Goal: Find specific page/section: Locate a particular part of the current website

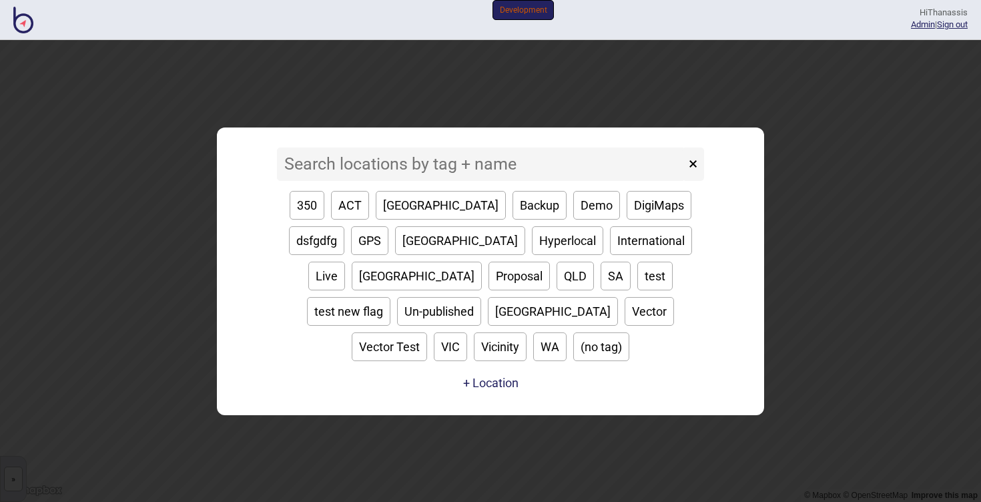
click at [398, 181] on input at bounding box center [481, 163] width 408 height 33
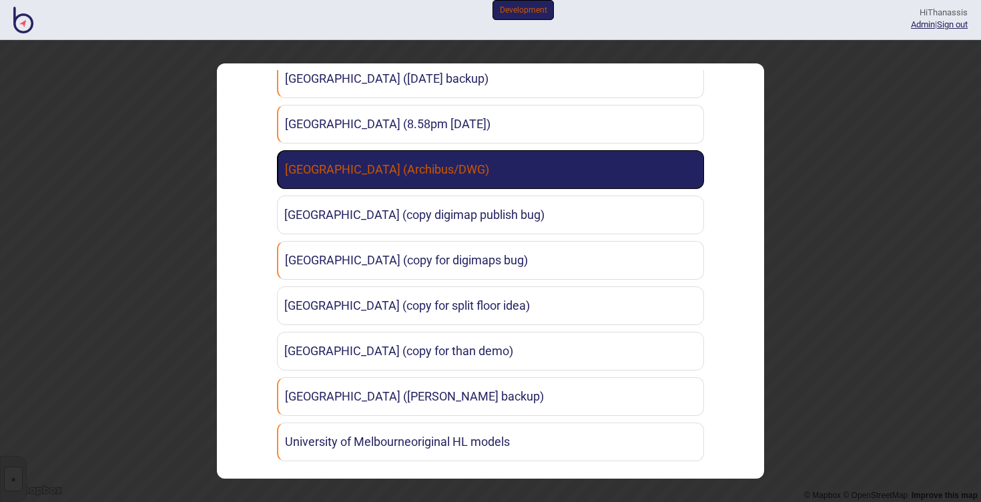
scroll to position [1197, 0]
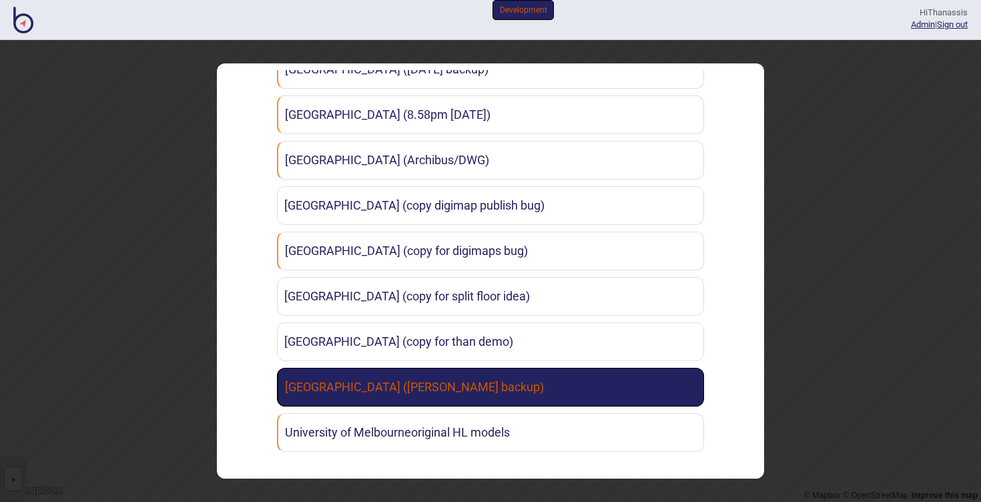
type input "Melbo"
click at [439, 390] on link "[GEOGRAPHIC_DATA] ([PERSON_NAME] backup)" at bounding box center [490, 387] width 427 height 39
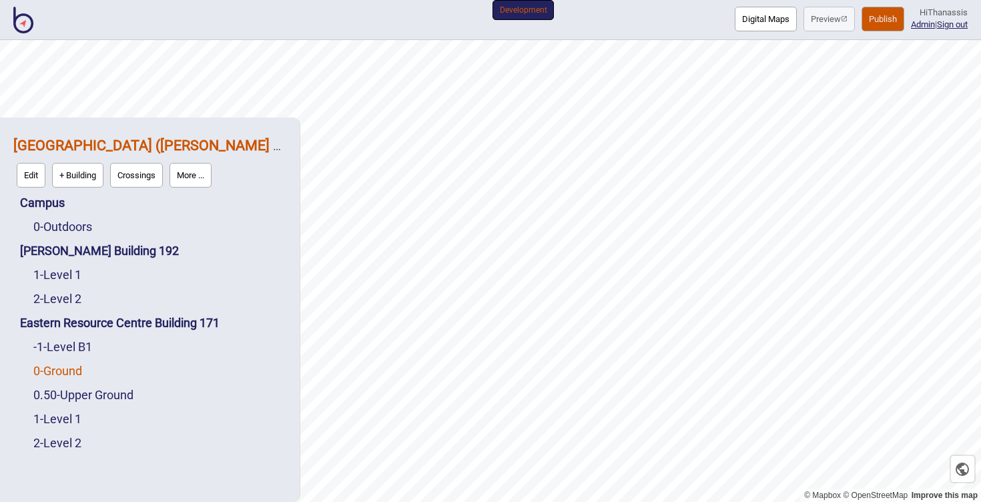
click at [63, 374] on link "0 - Ground" at bounding box center [57, 371] width 49 height 14
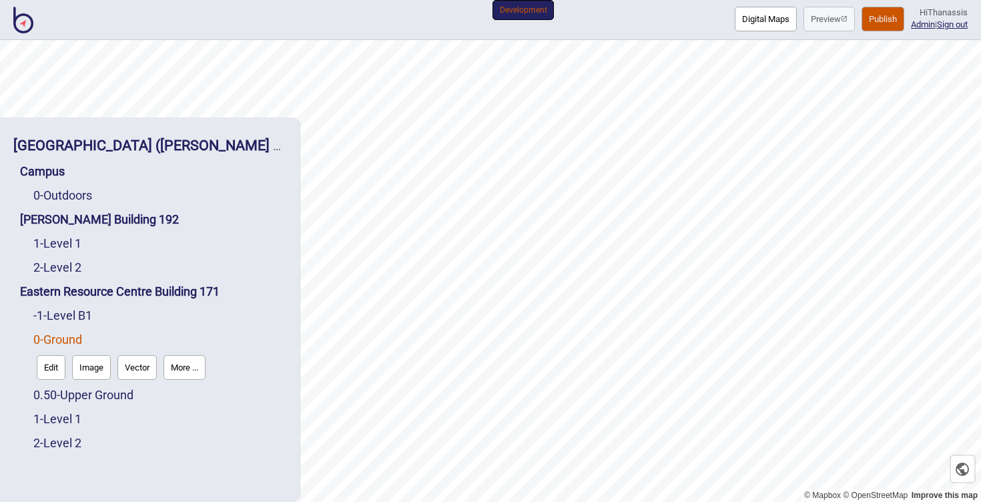
click at [56, 366] on button "Edit" at bounding box center [51, 367] width 29 height 25
